Goal: Task Accomplishment & Management: Manage account settings

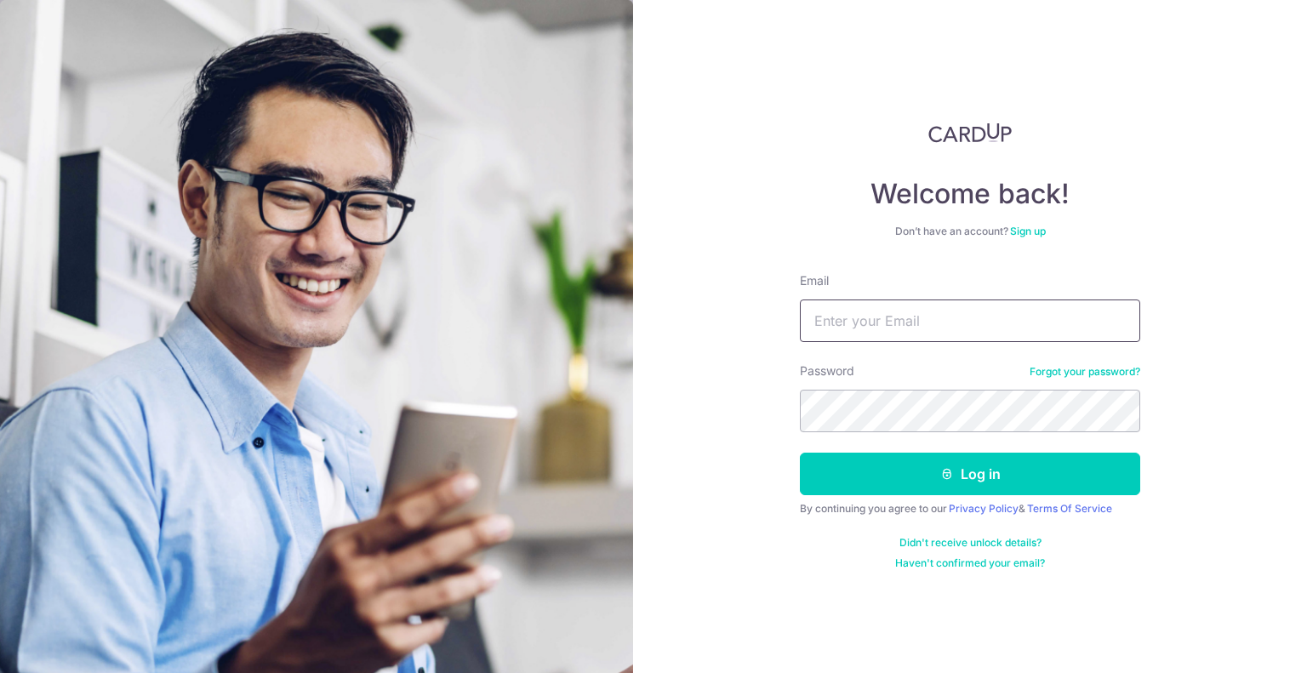
drag, startPoint x: 0, startPoint y: 0, endPoint x: 1029, endPoint y: 323, distance: 1078.3
click at [1029, 323] on input "Email" at bounding box center [970, 321] width 340 height 43
type input "[DOMAIN_NAME][EMAIL_ADDRESS][DOMAIN_NAME]"
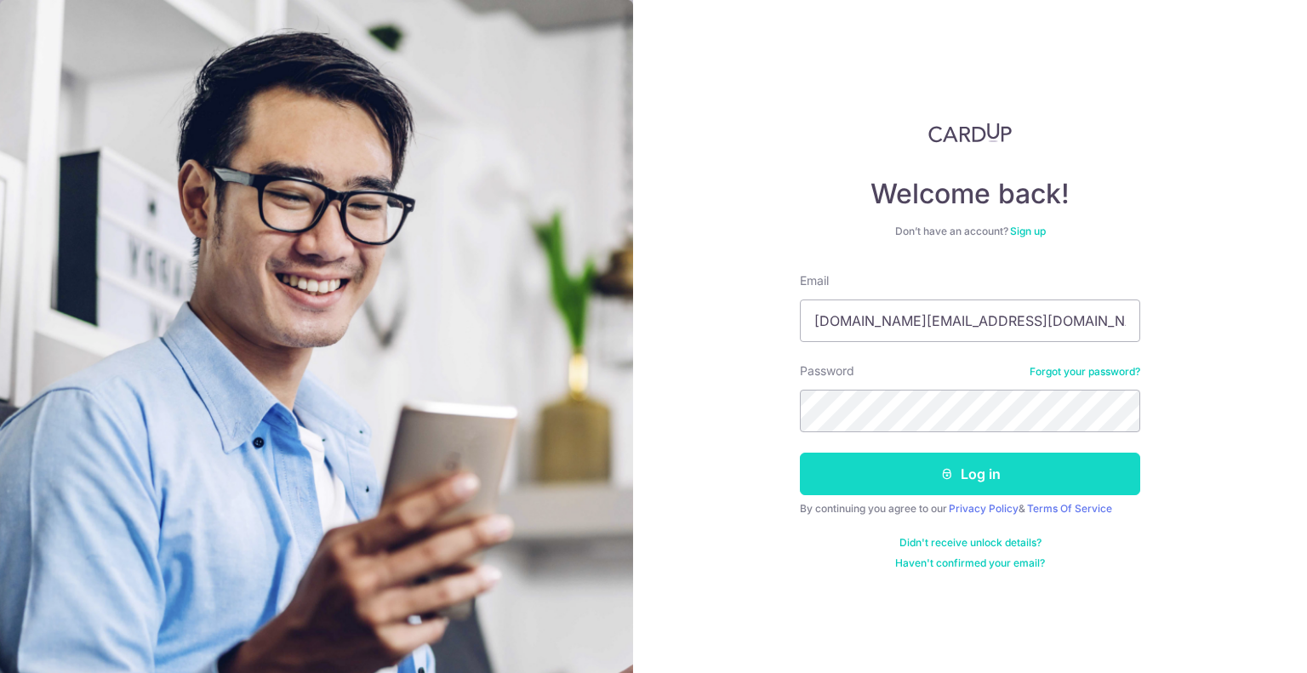
click at [970, 486] on button "Log in" at bounding box center [970, 474] width 340 height 43
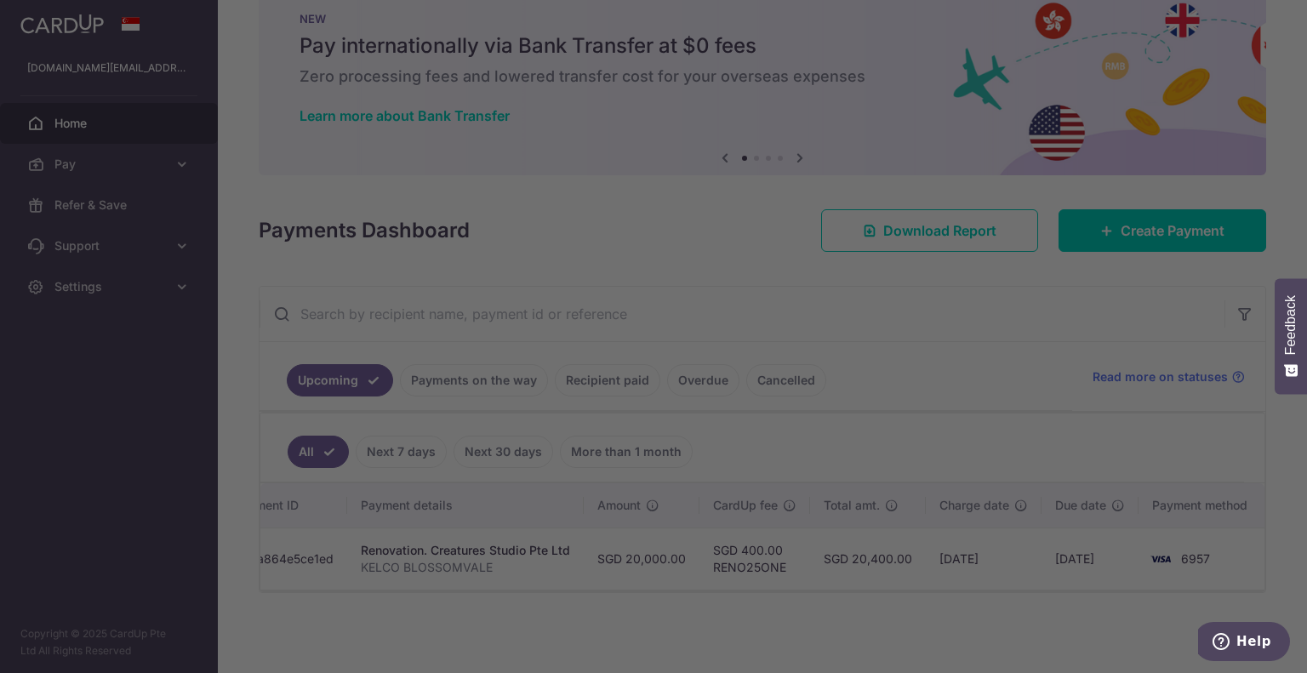
scroll to position [0, 151]
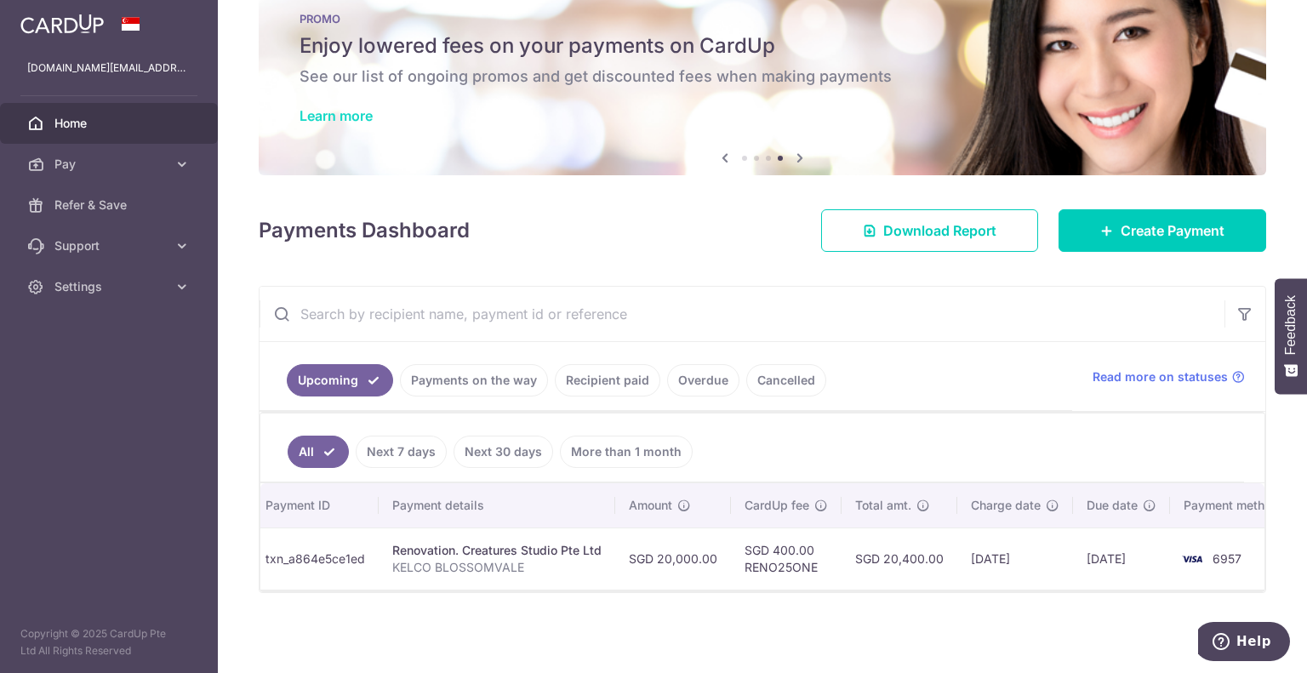
click at [357, 111] on link "Learn more" at bounding box center [336, 115] width 73 height 17
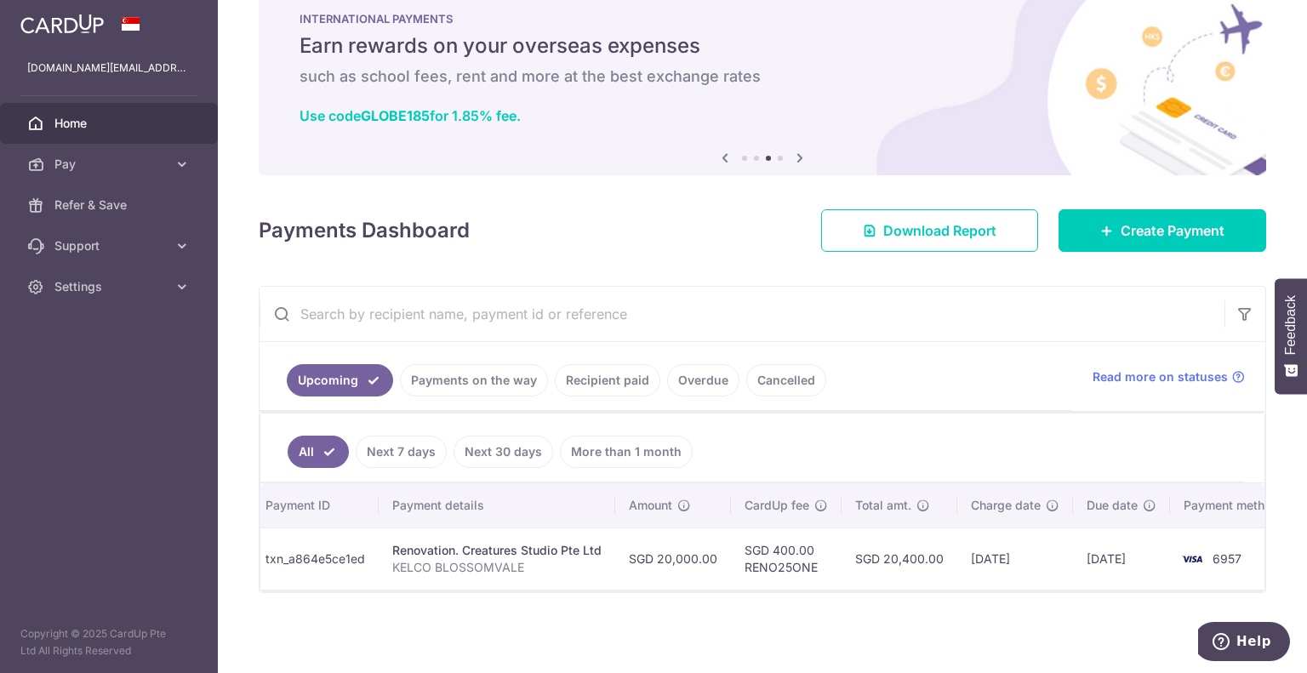
scroll to position [0, 0]
